Goal: Browse casually

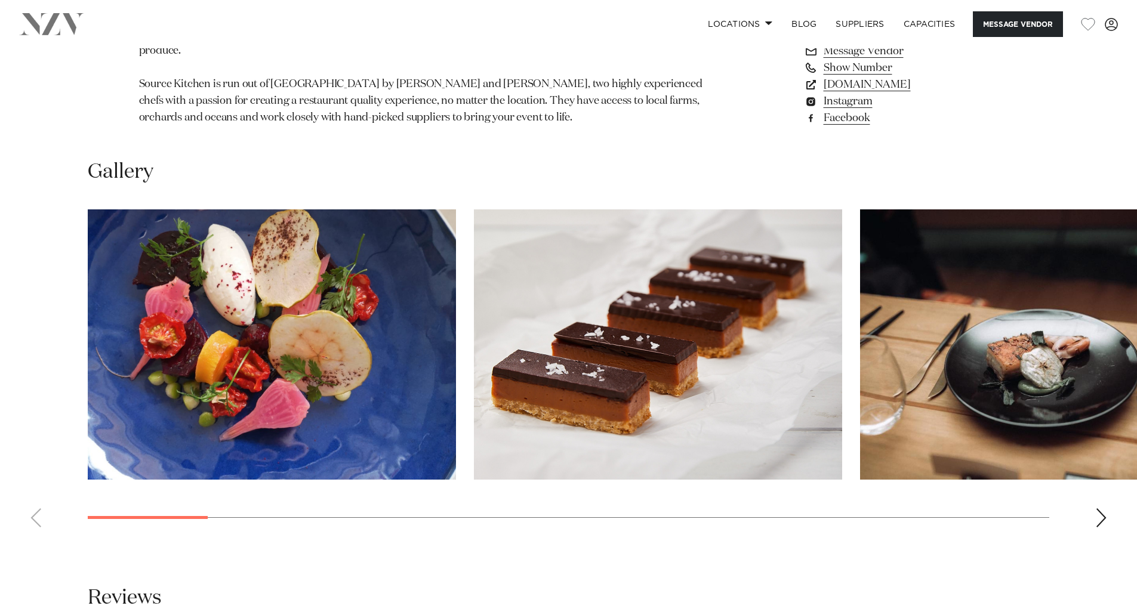
scroll to position [779, 0]
click at [1101, 524] on div "Next slide" at bounding box center [1101, 517] width 12 height 19
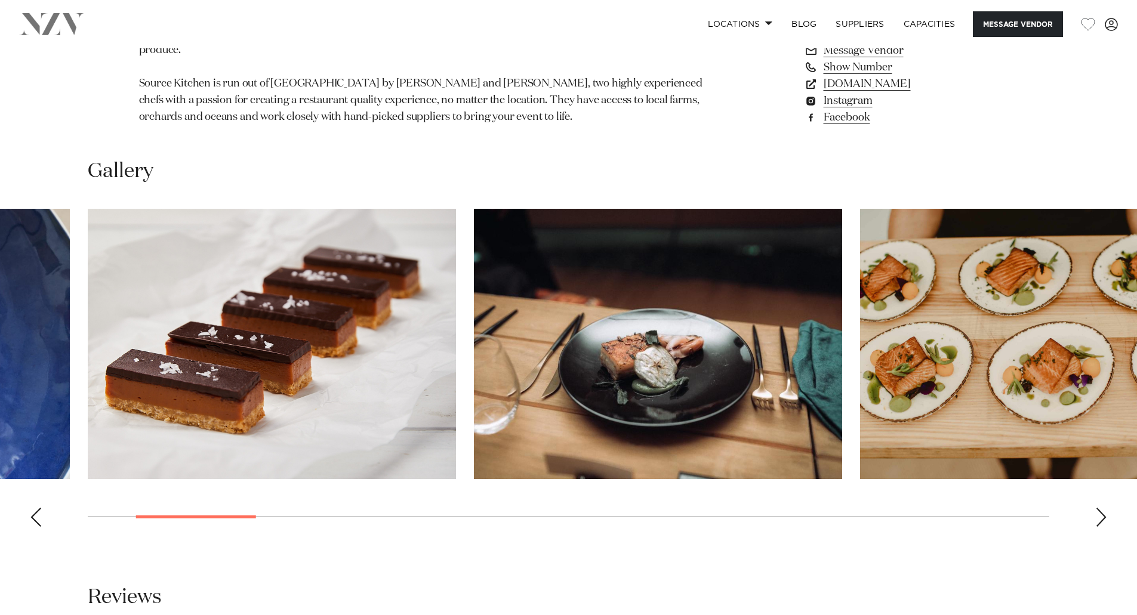
click at [1101, 524] on div "Next slide" at bounding box center [1101, 517] width 12 height 19
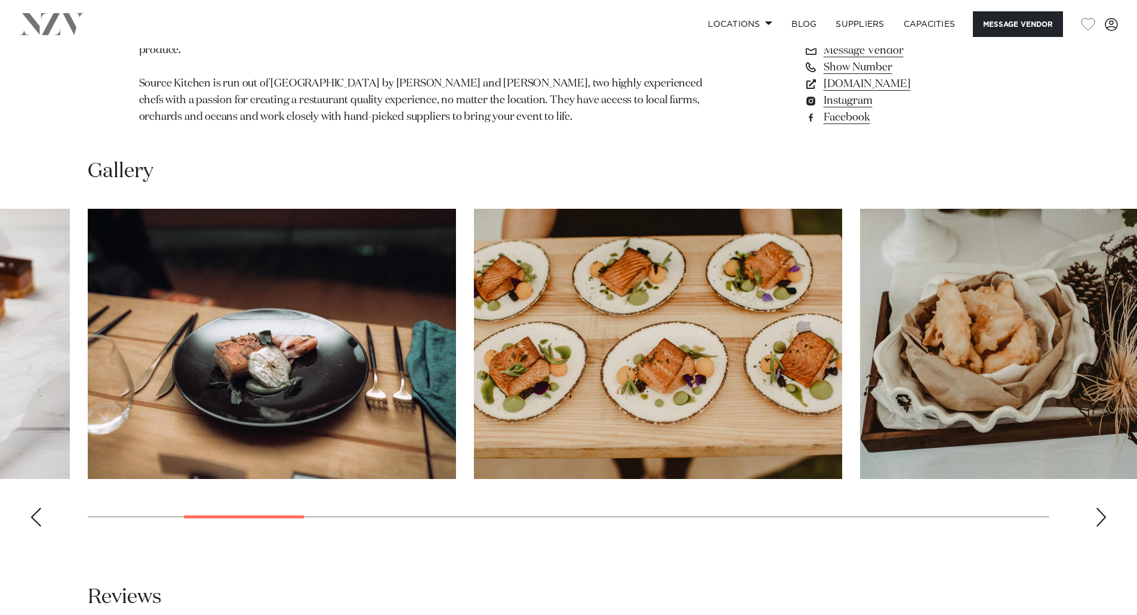
click at [1101, 524] on div "Next slide" at bounding box center [1101, 517] width 12 height 19
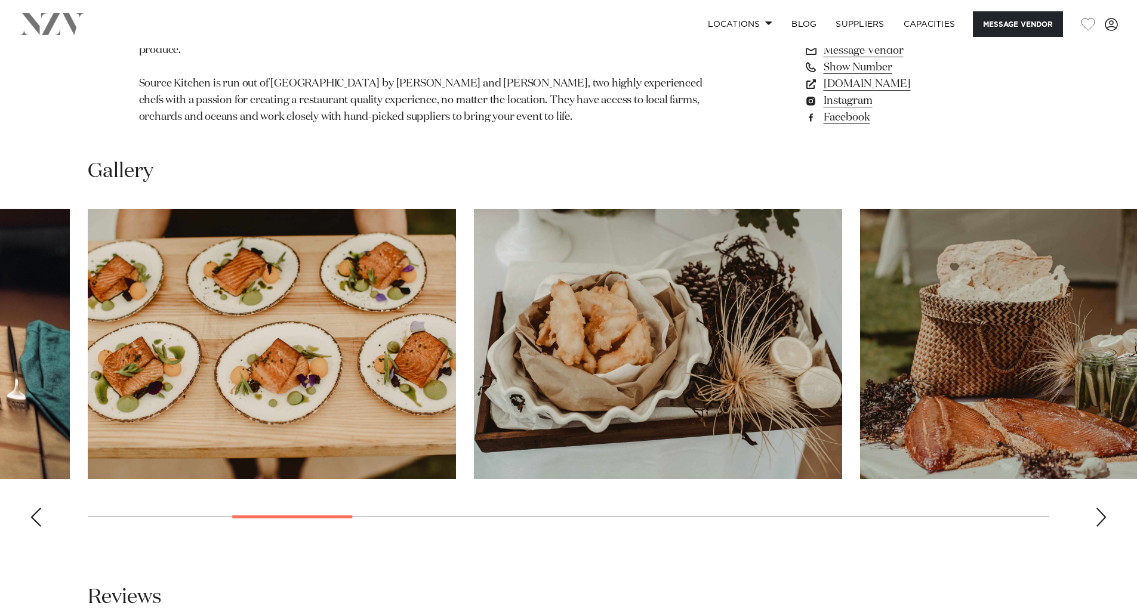
click at [1101, 524] on div "Next slide" at bounding box center [1101, 517] width 12 height 19
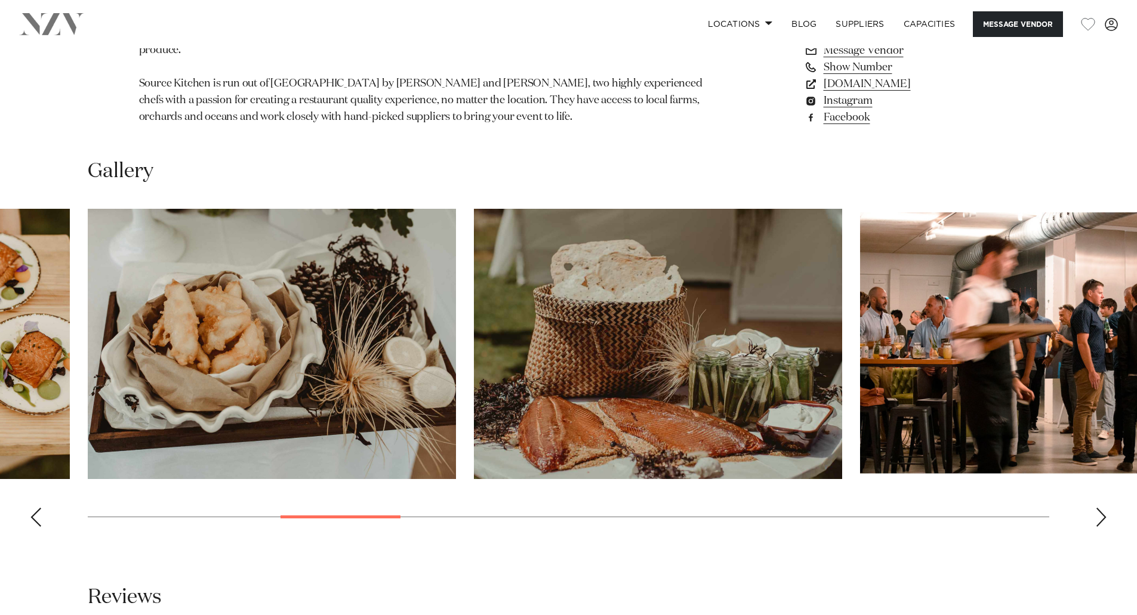
click at [1094, 517] on swiper-container at bounding box center [568, 373] width 1137 height 328
click at [1098, 519] on div "Next slide" at bounding box center [1101, 517] width 12 height 19
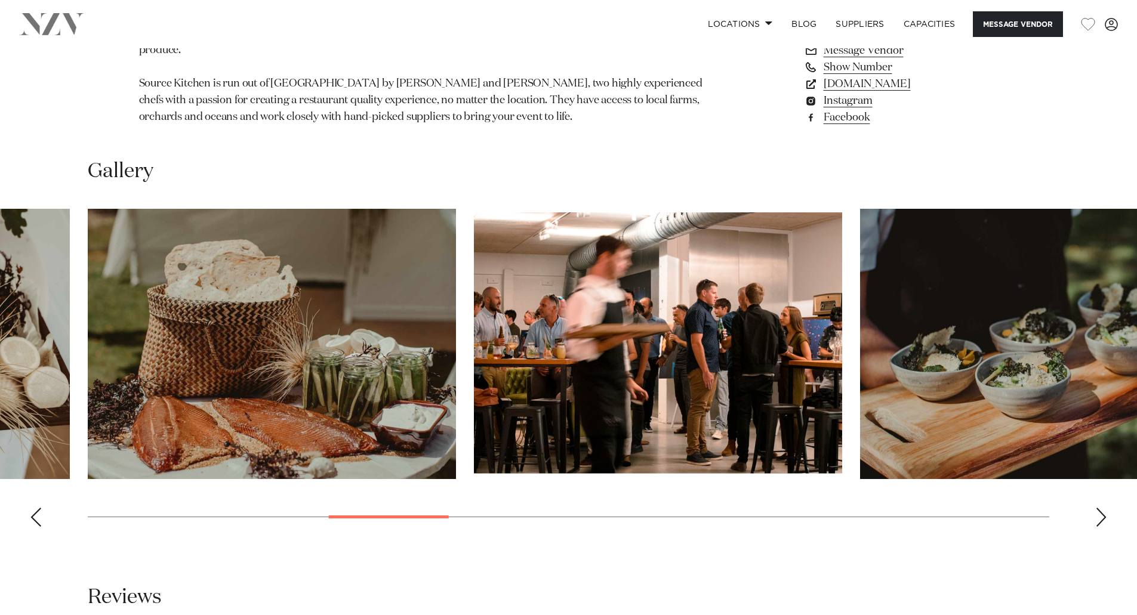
click at [1098, 519] on div "Next slide" at bounding box center [1101, 517] width 12 height 19
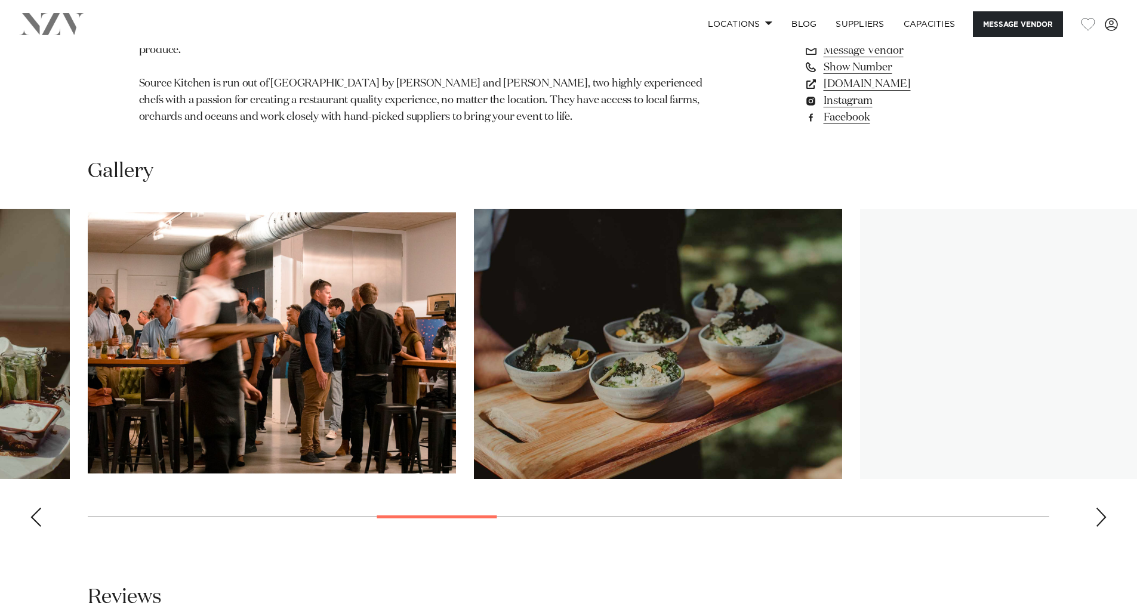
click at [1098, 519] on div "Next slide" at bounding box center [1101, 517] width 12 height 19
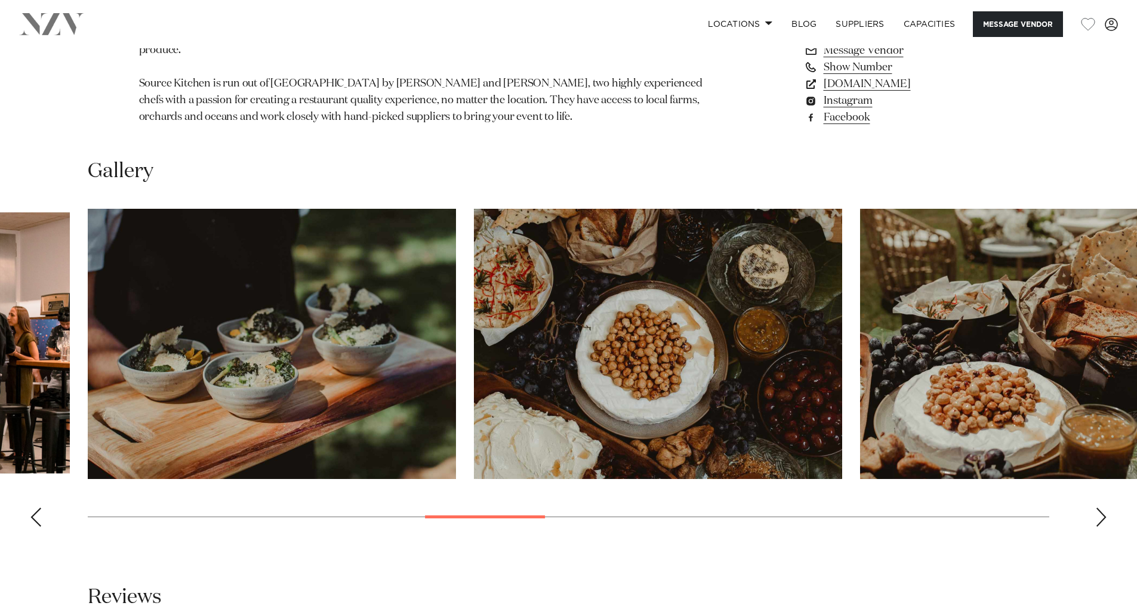
click at [1098, 519] on div "Next slide" at bounding box center [1101, 517] width 12 height 19
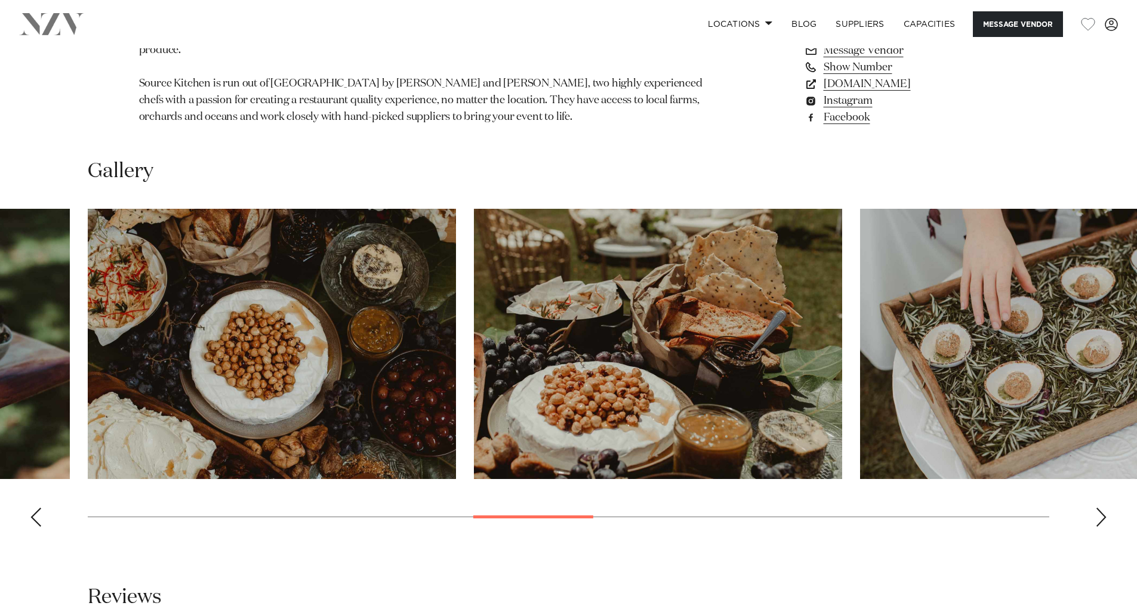
click at [1098, 519] on div "Next slide" at bounding box center [1101, 517] width 12 height 19
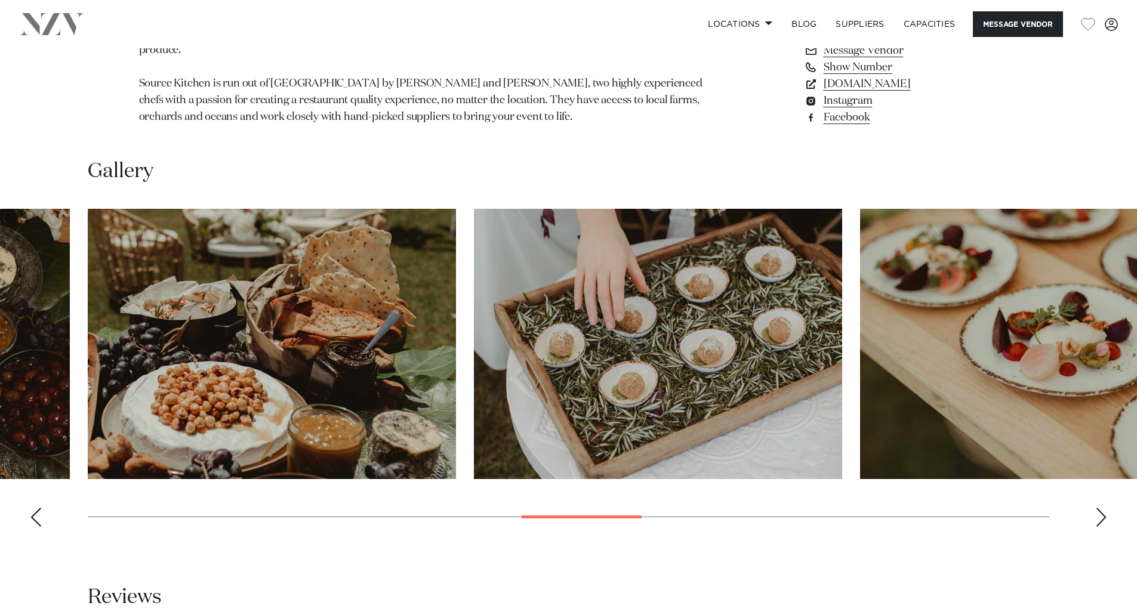
click at [1098, 519] on div "Next slide" at bounding box center [1101, 517] width 12 height 19
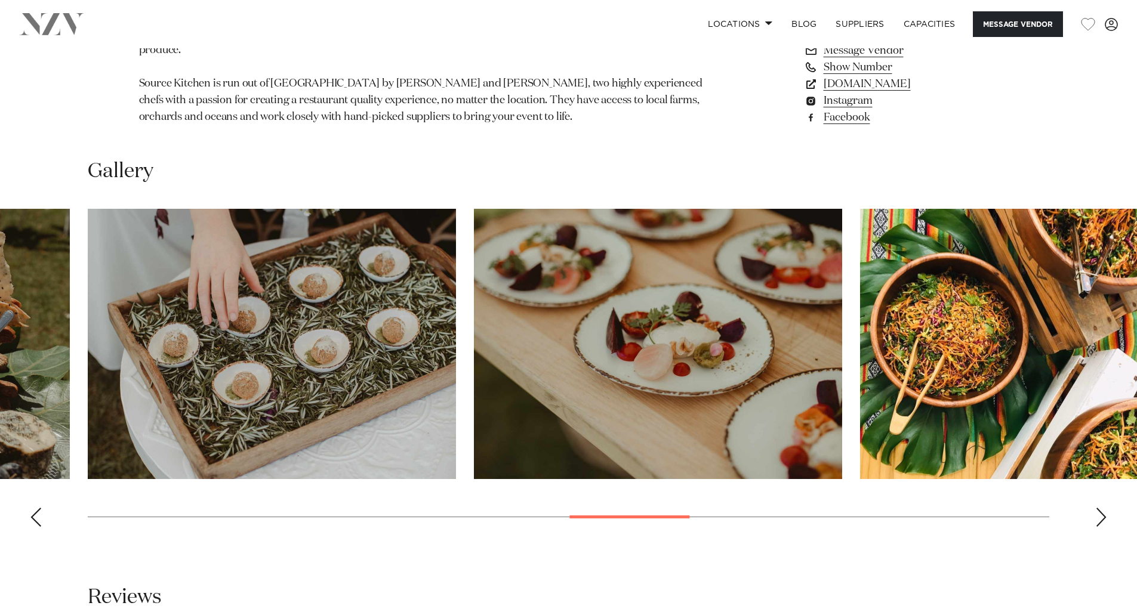
click at [1098, 519] on div "Next slide" at bounding box center [1101, 517] width 12 height 19
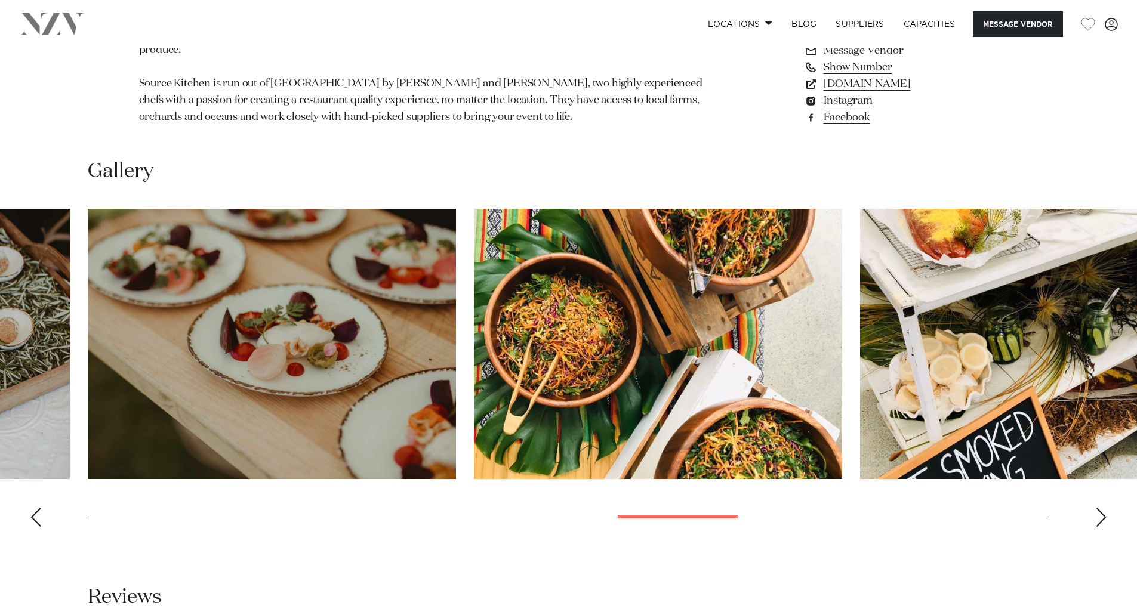
click at [1098, 519] on div "Next slide" at bounding box center [1101, 517] width 12 height 19
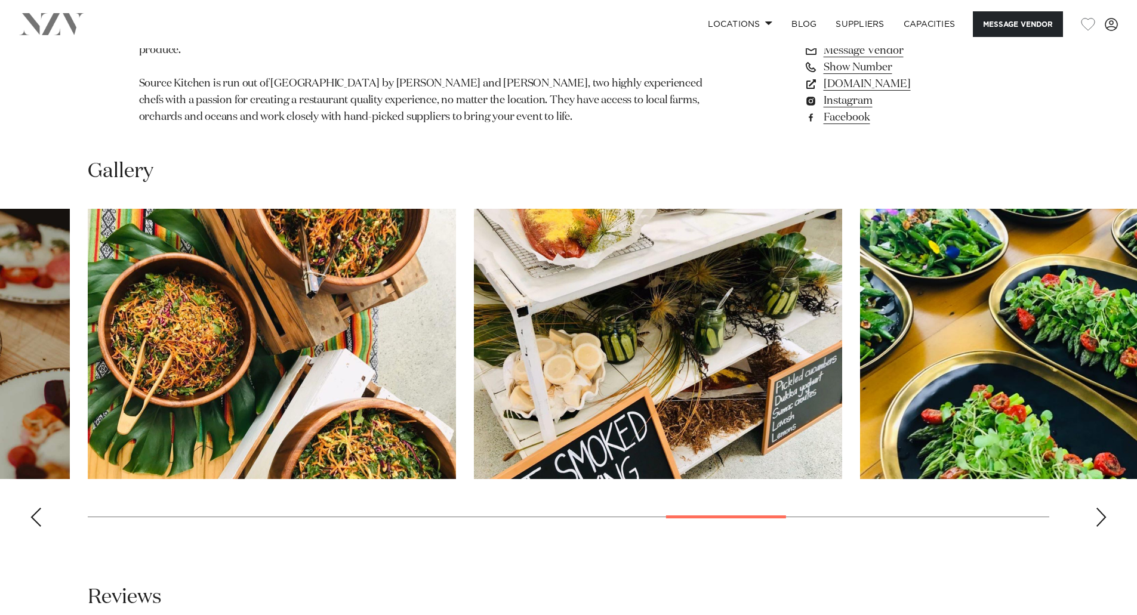
click at [1098, 519] on div "Next slide" at bounding box center [1101, 517] width 12 height 19
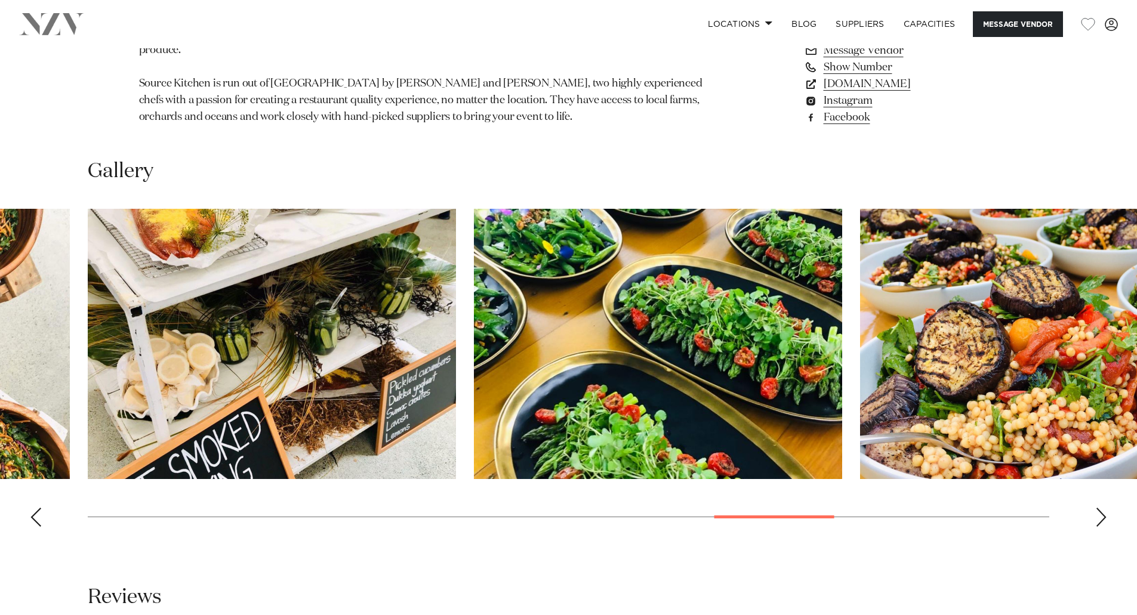
click at [1098, 519] on div "Next slide" at bounding box center [1101, 517] width 12 height 19
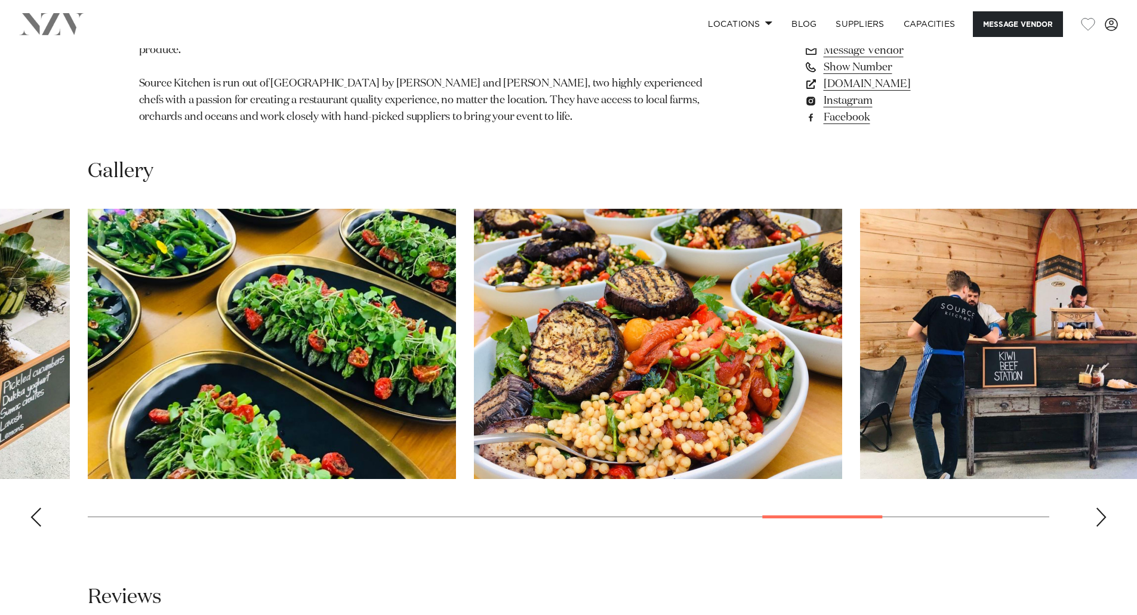
click at [1098, 519] on div "Next slide" at bounding box center [1101, 517] width 12 height 19
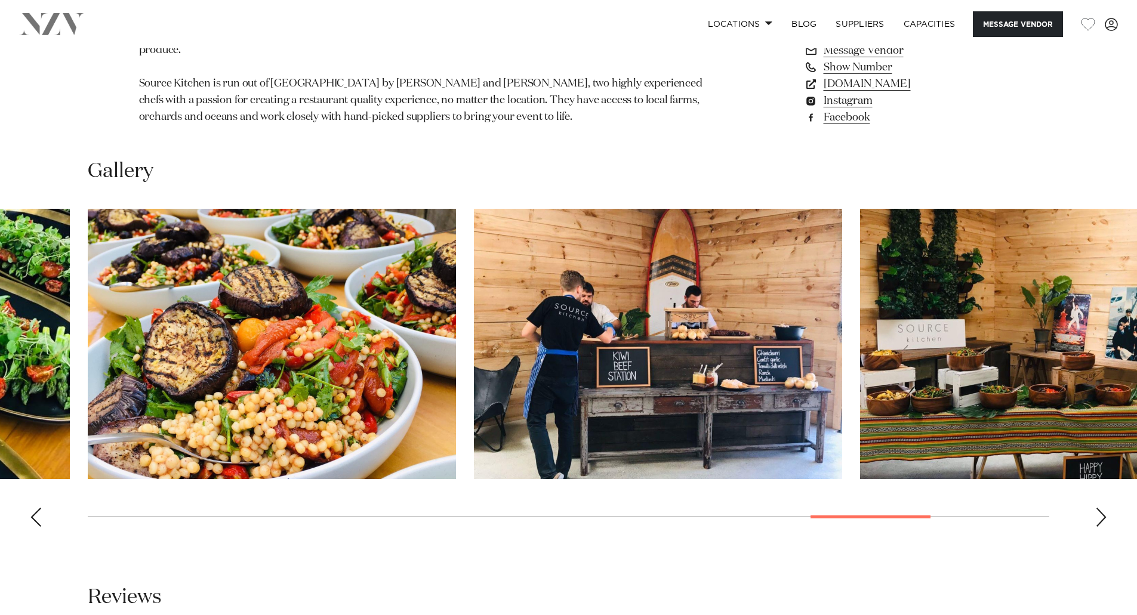
click at [1098, 519] on div "Next slide" at bounding box center [1101, 517] width 12 height 19
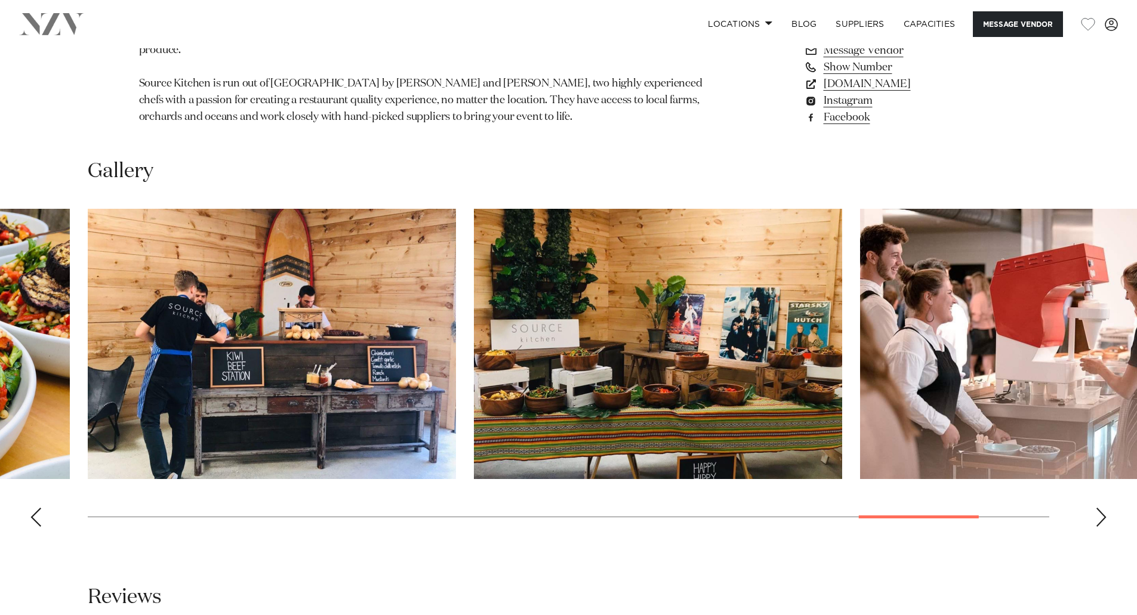
click at [1098, 519] on div "Next slide" at bounding box center [1101, 517] width 12 height 19
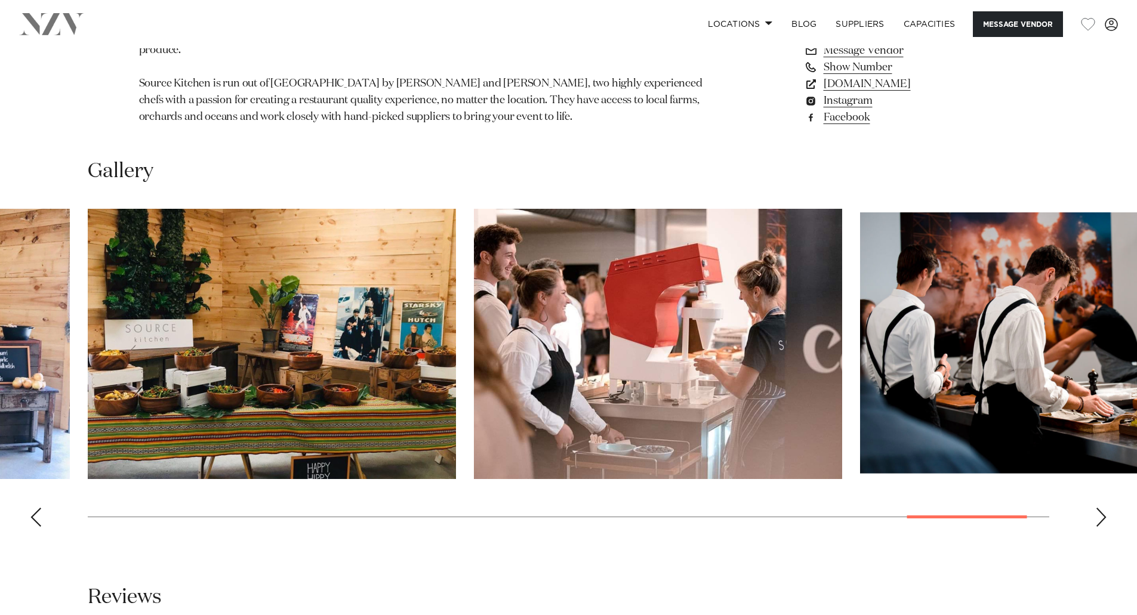
click at [1098, 519] on div "Next slide" at bounding box center [1101, 517] width 12 height 19
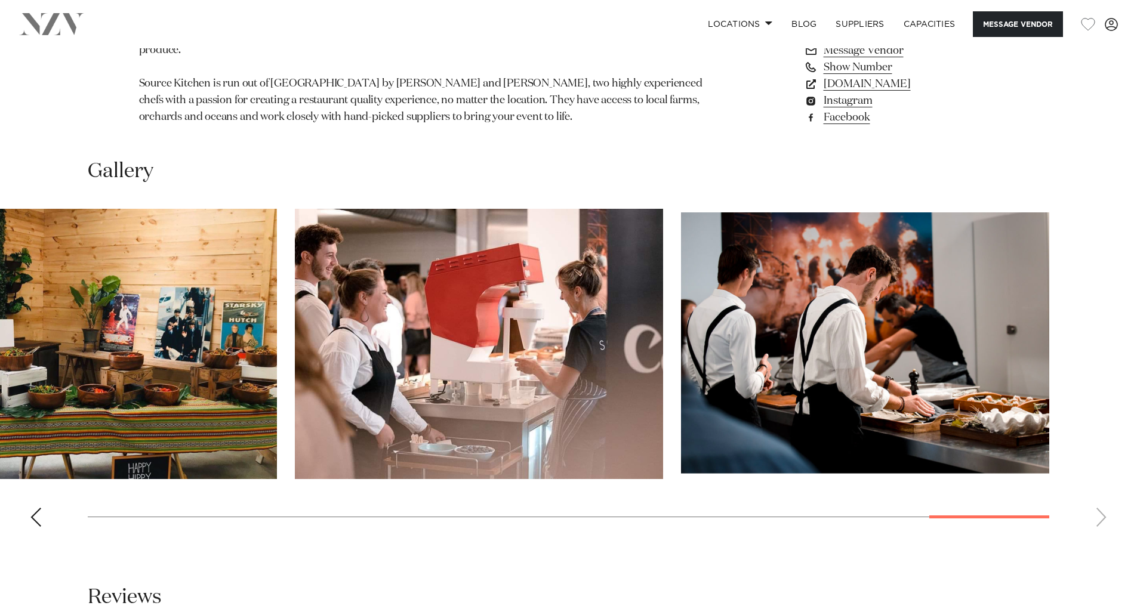
click at [1098, 519] on swiper-container at bounding box center [568, 373] width 1137 height 328
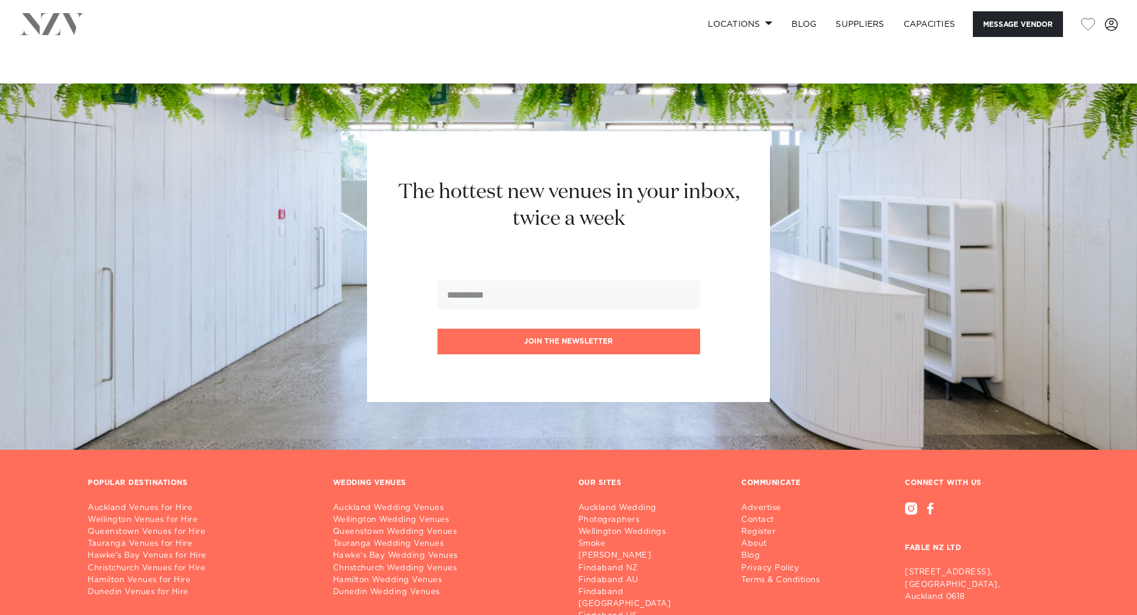
scroll to position [2416, 0]
